Goal: Find specific page/section: Find specific page/section

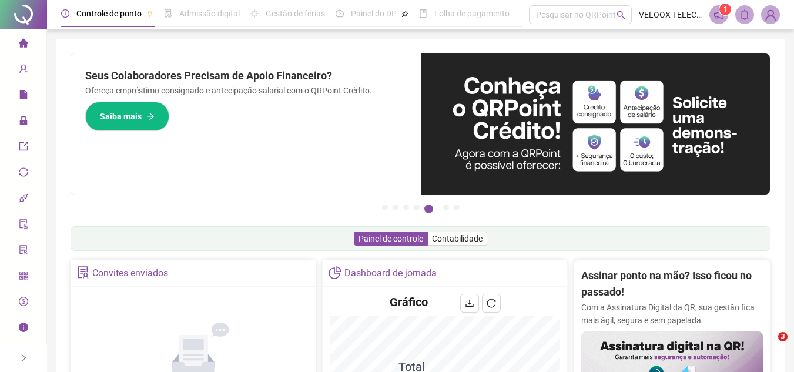
click at [38, 45] on span "Página inicial" at bounding box center [58, 43] width 48 height 9
click at [34, 44] on span "Página inicial" at bounding box center [58, 43] width 48 height 9
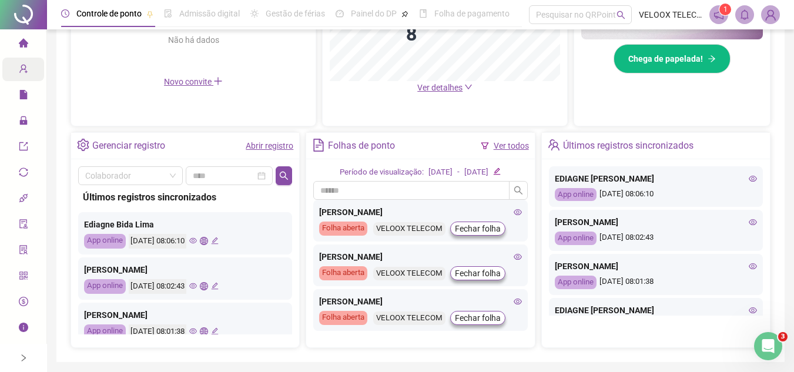
click at [25, 64] on icon "user-add" at bounding box center [23, 68] width 9 height 9
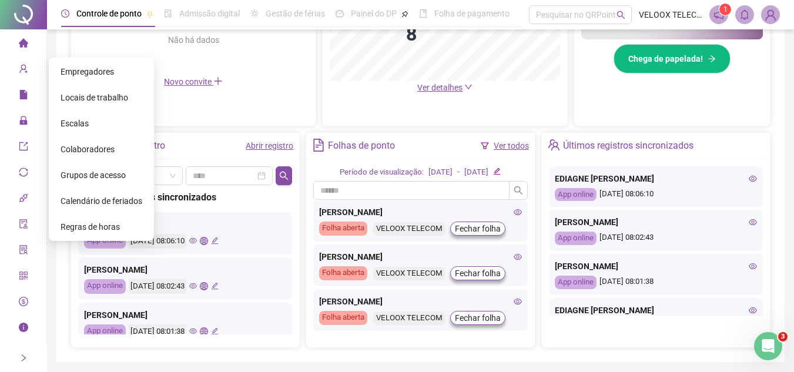
click at [79, 139] on div "Colaboradores" at bounding box center [102, 150] width 82 height 24
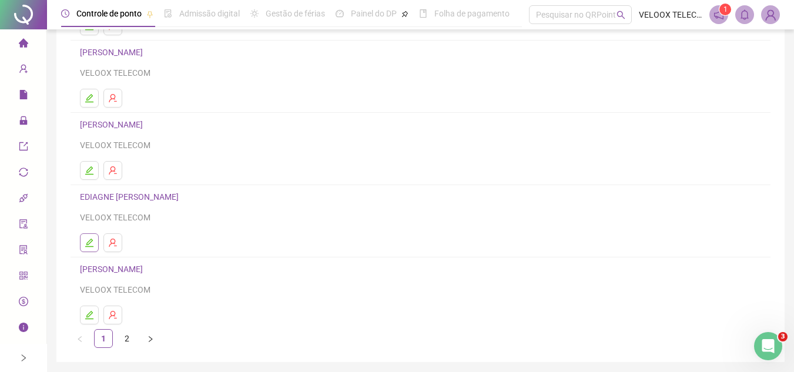
scroll to position [176, 0]
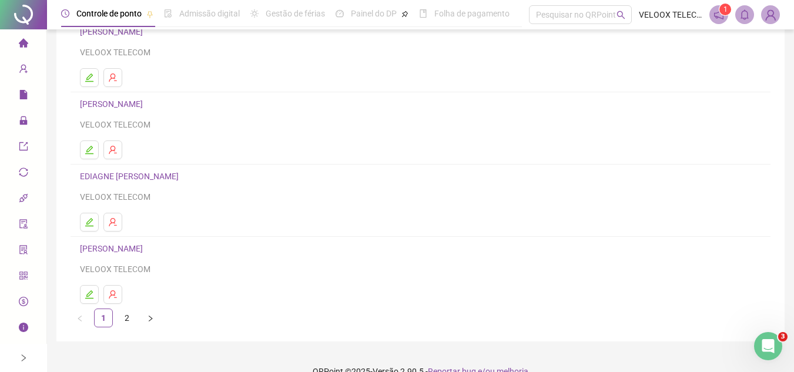
click at [84, 195] on div "VELOOX TELECOM" at bounding box center [420, 196] width 681 height 13
click at [111, 196] on div "VELOOX TELECOM" at bounding box center [420, 196] width 681 height 13
click at [101, 197] on div "VELOOX TELECOM" at bounding box center [420, 196] width 681 height 13
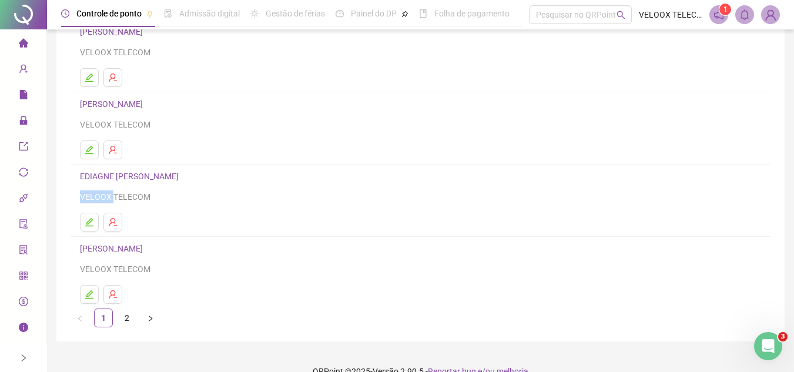
click at [101, 197] on div "VELOOX TELECOM" at bounding box center [420, 196] width 681 height 13
click at [113, 197] on div "VELOOX TELECOM" at bounding box center [420, 196] width 681 height 13
click at [101, 198] on div "VELOOX TELECOM" at bounding box center [420, 196] width 681 height 13
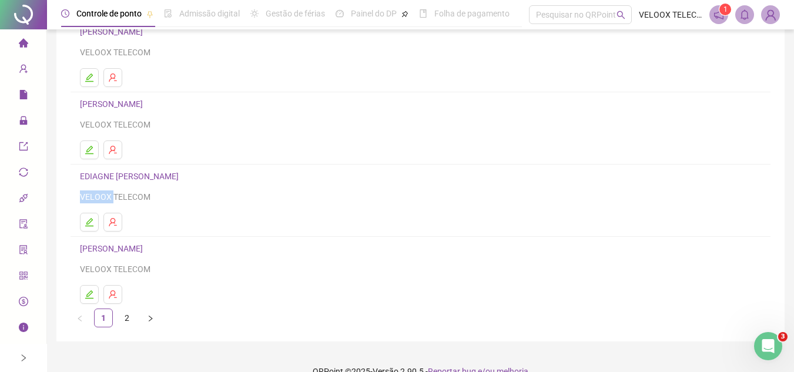
click at [103, 199] on div "VELOOX TELECOM" at bounding box center [420, 196] width 681 height 13
click at [60, 130] on div "Leia o artigo sobre colaboradores Assista o vídeo Faça um tour Inserir Nenhum r…" at bounding box center [420, 101] width 728 height 479
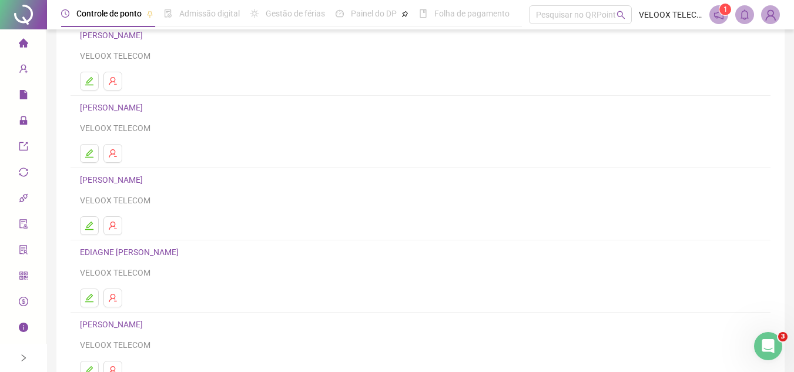
scroll to position [0, 0]
